Goal: Navigation & Orientation: Find specific page/section

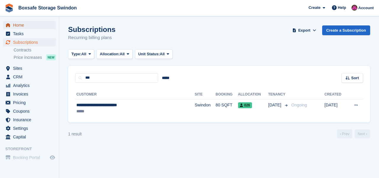
click at [22, 22] on span "Home" at bounding box center [31, 25] width 36 height 8
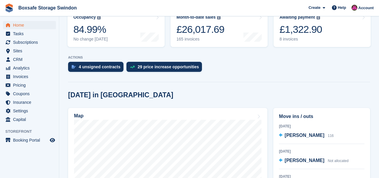
scroll to position [130, 0]
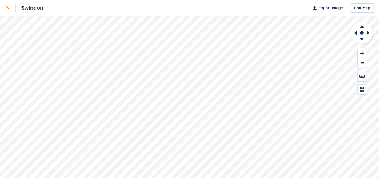
click at [6, 8] on icon at bounding box center [8, 8] width 4 height 4
